Goal: Transaction & Acquisition: Purchase product/service

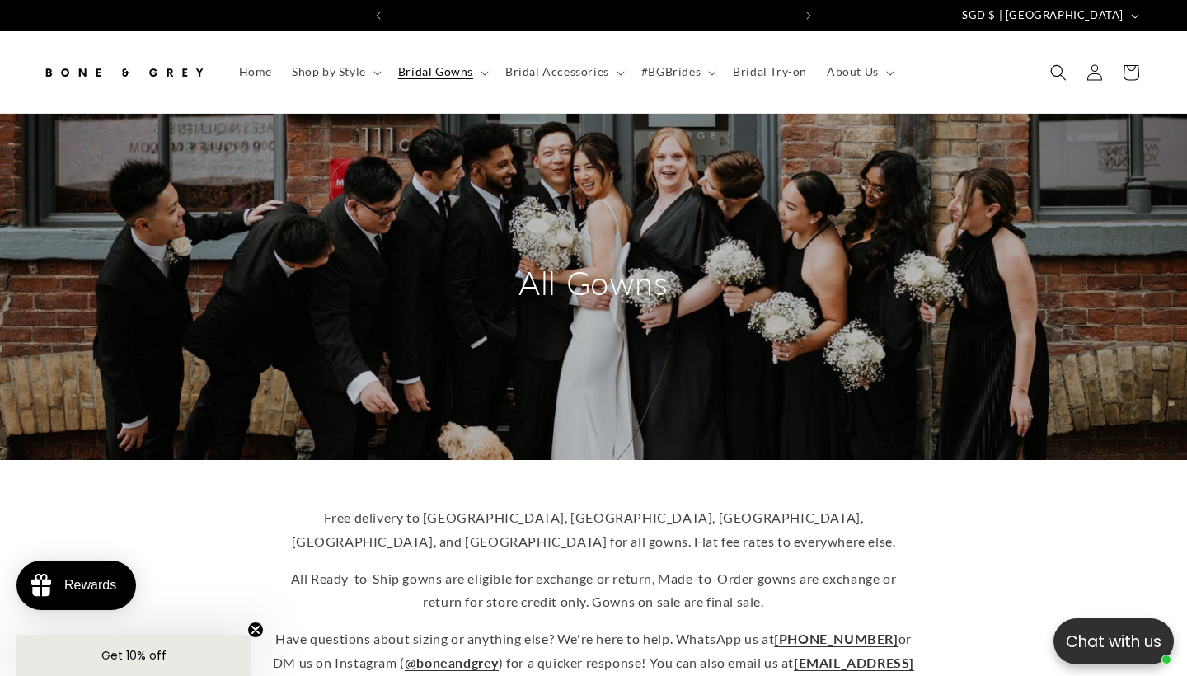
scroll to position [0, 401]
click at [1062, 72] on use "Search" at bounding box center [1058, 72] width 16 height 16
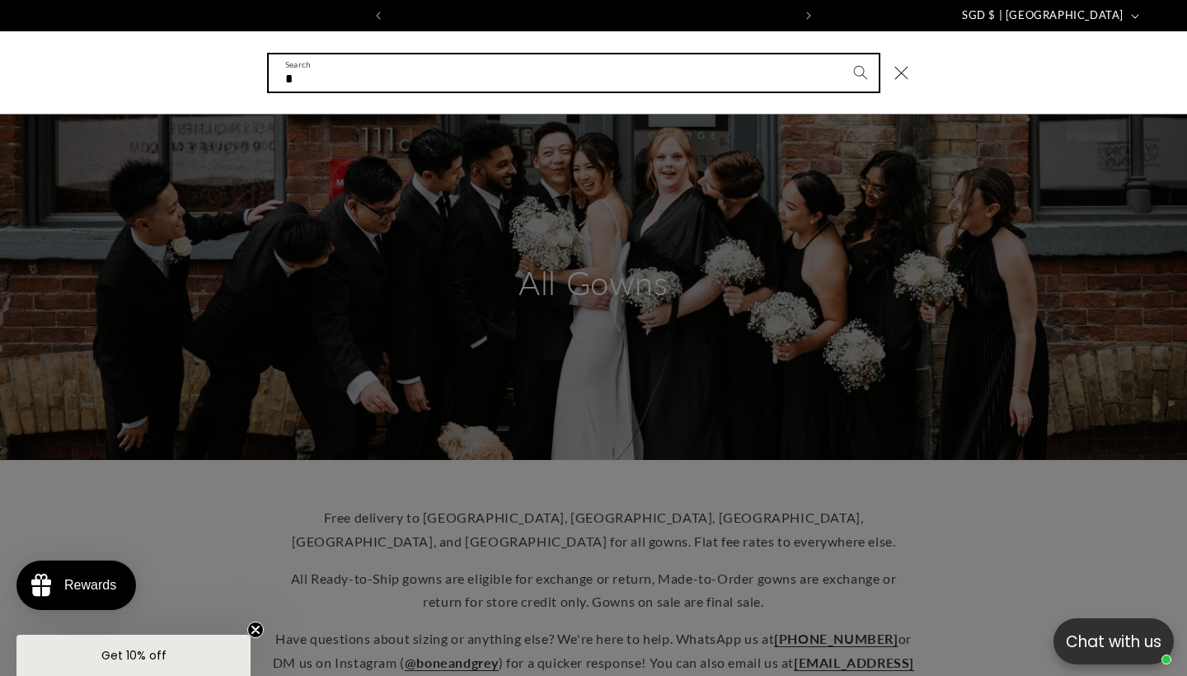
scroll to position [0, 801]
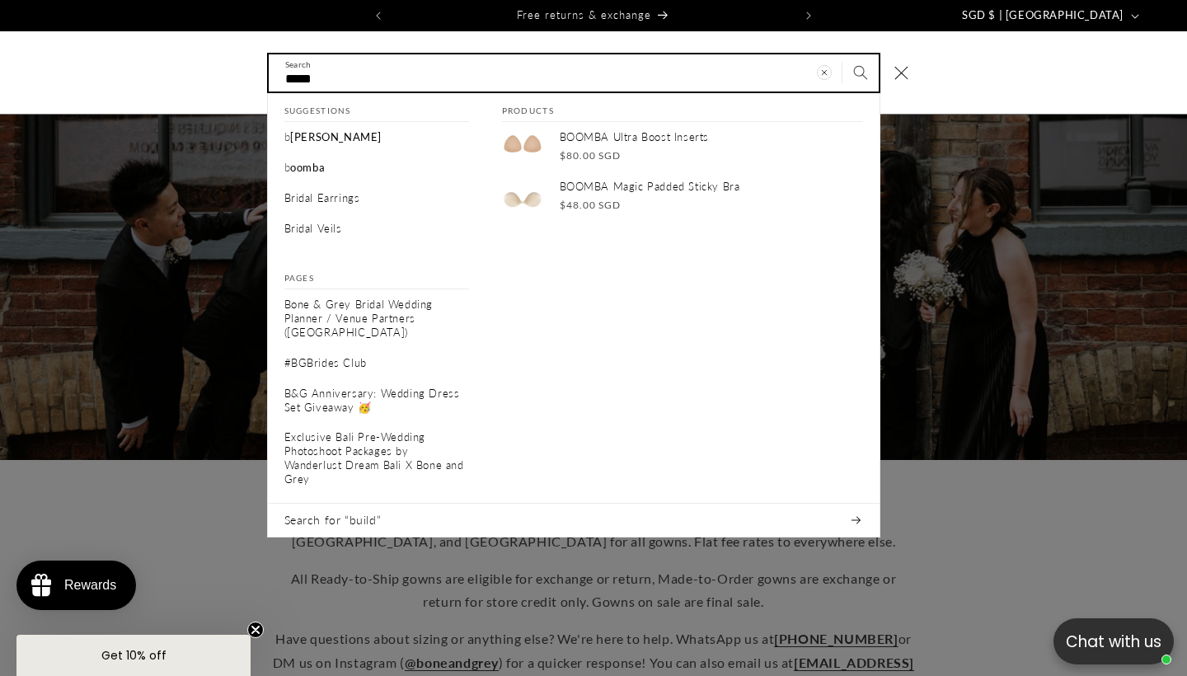
type input "*****"
click at [860, 72] on button "Search" at bounding box center [860, 72] width 36 height 36
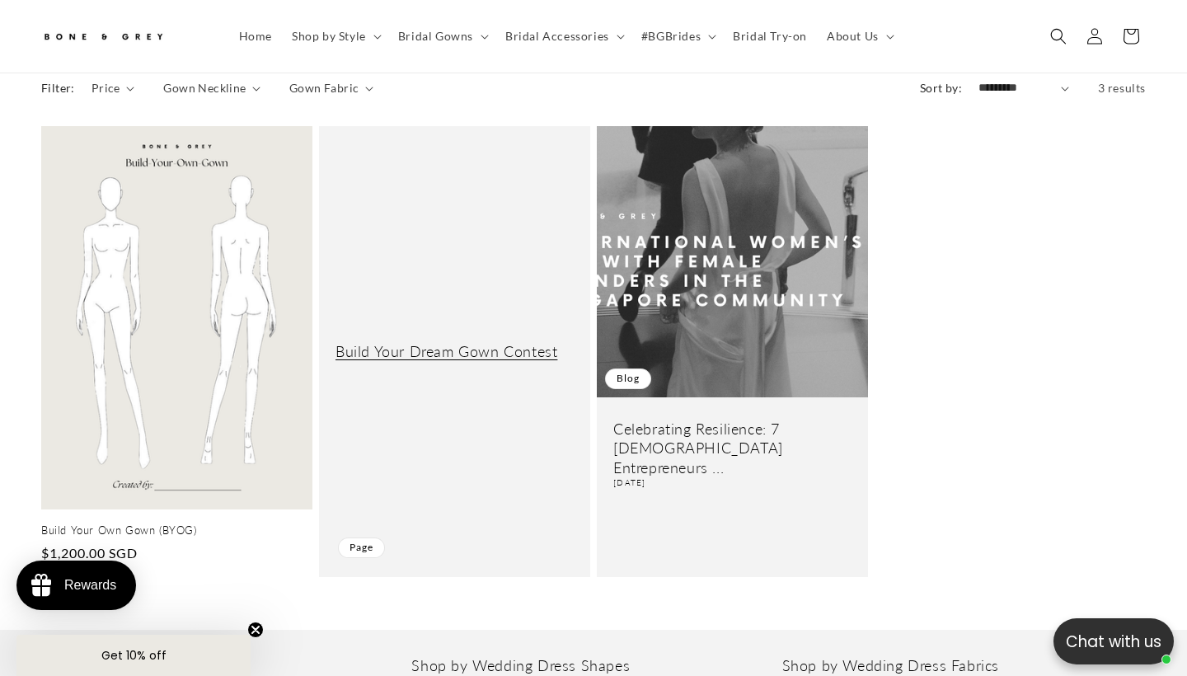
scroll to position [222, 0]
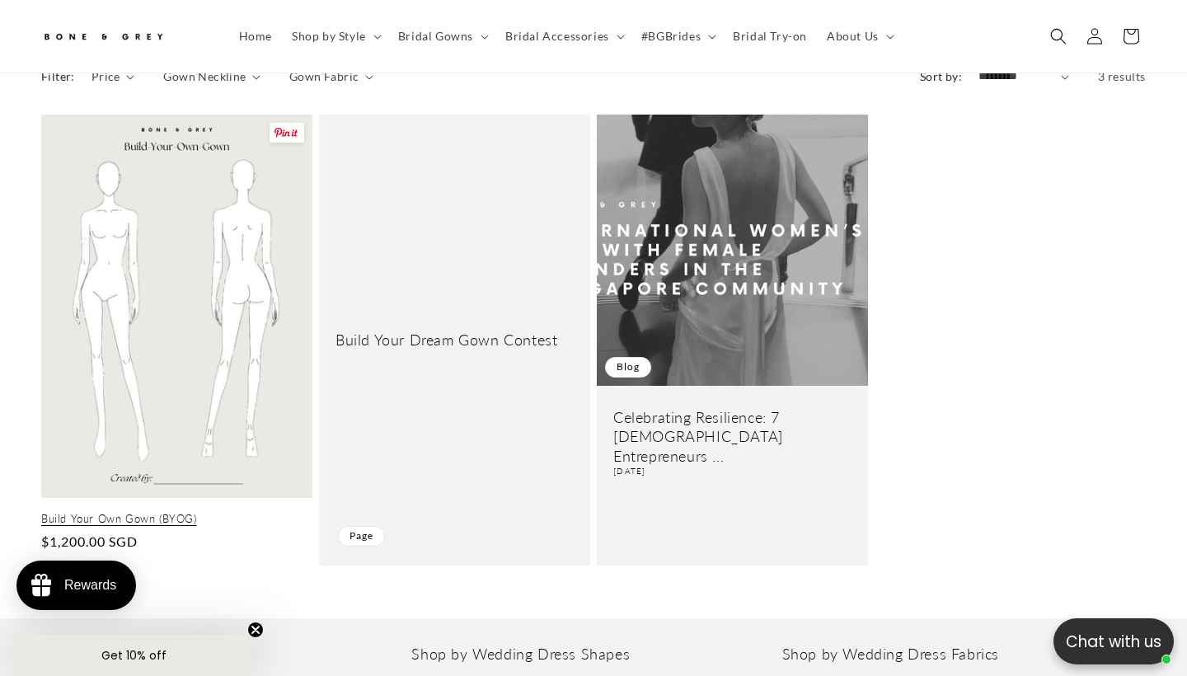
click at [266, 512] on link "Build Your Own Gown (BYOG)" at bounding box center [176, 519] width 271 height 14
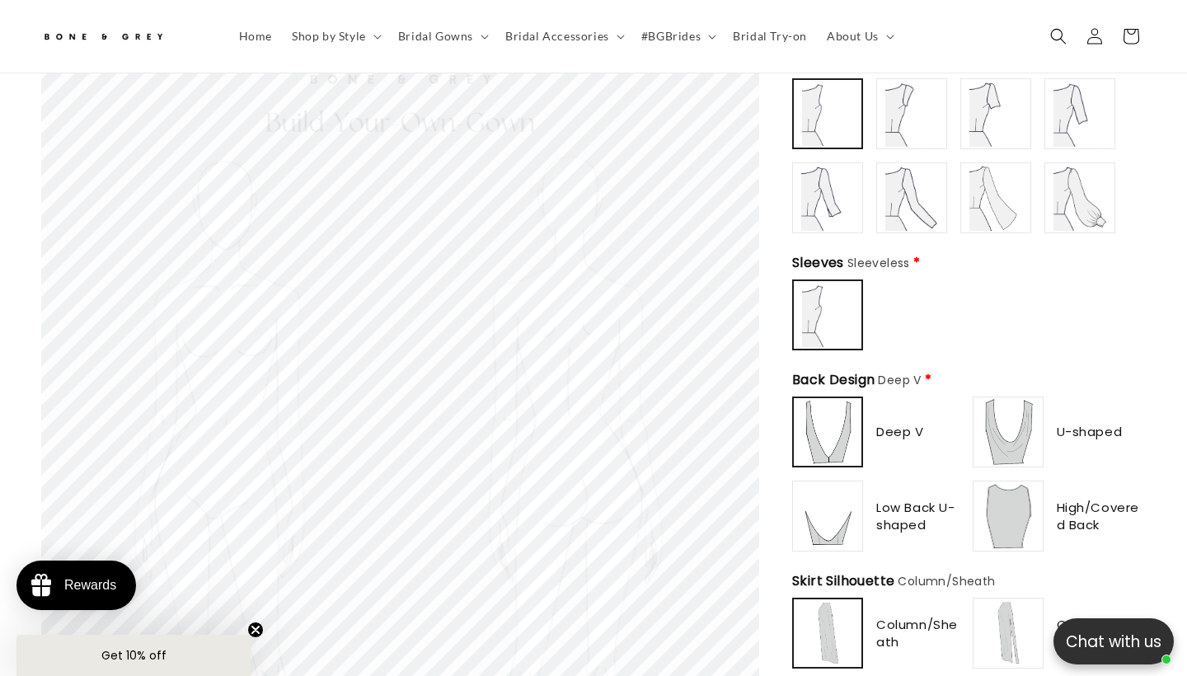
scroll to position [851, 0]
